Goal: Find specific page/section: Locate a particular part of the current website

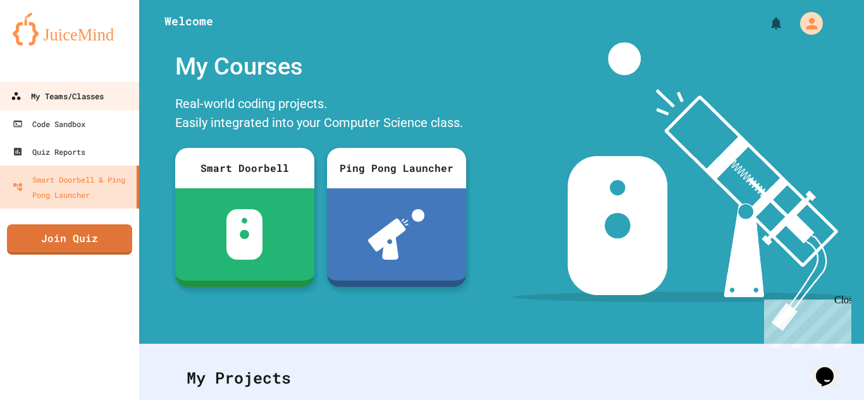
click at [94, 90] on div "My Teams/Classes" at bounding box center [57, 97] width 93 height 16
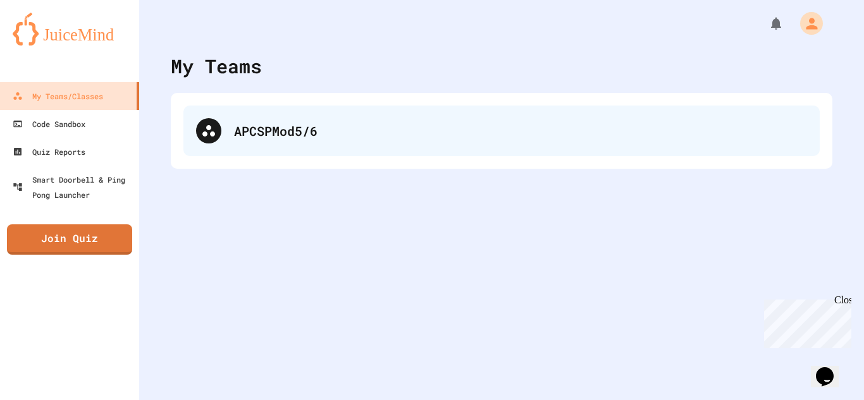
click at [341, 144] on div "APCSPMod5/6" at bounding box center [501, 131] width 636 height 51
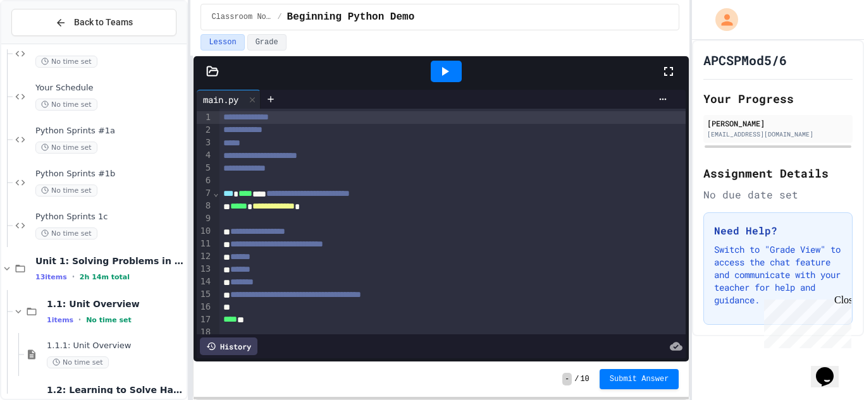
scroll to position [236, 0]
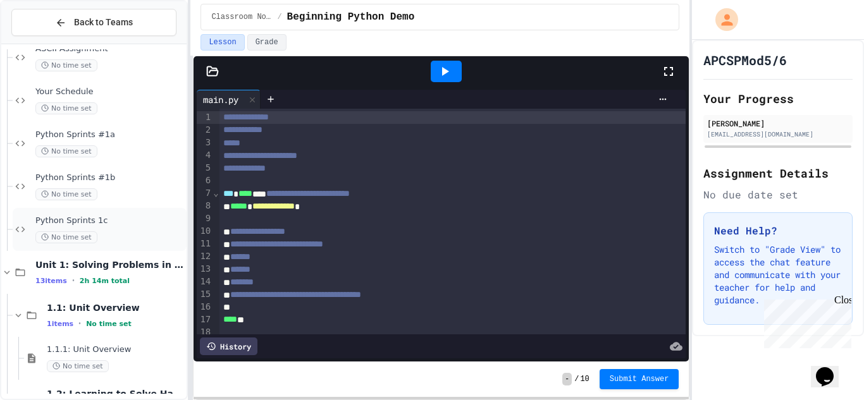
click at [132, 230] on div "Python Sprints 1c No time set" at bounding box center [109, 230] width 149 height 28
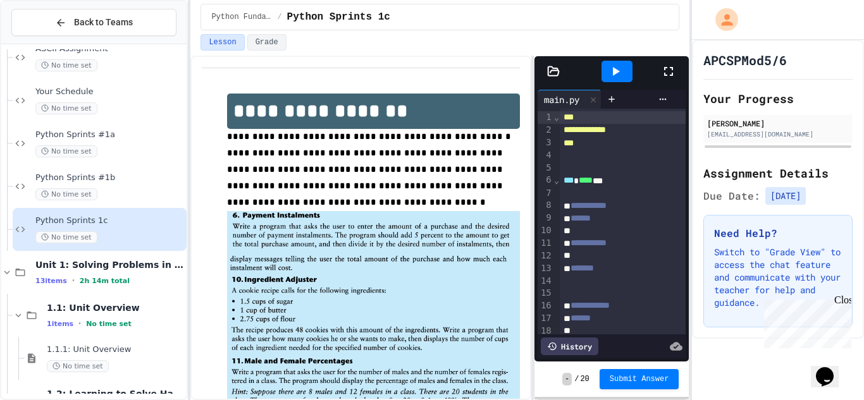
click at [542, 181] on div "**********" at bounding box center [439, 228] width 499 height 345
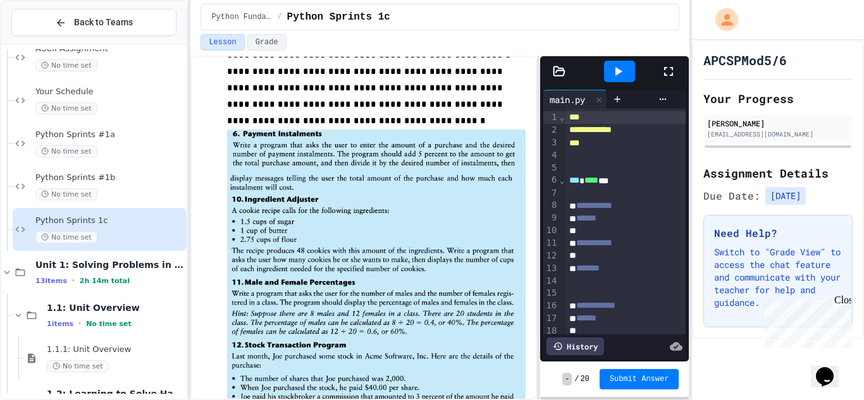
scroll to position [73, 0]
